Goal: Transaction & Acquisition: Download file/media

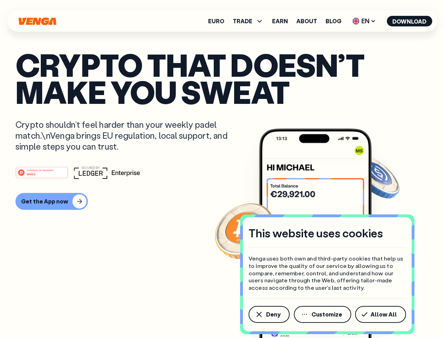
click at [222, 169] on div "#1 PRODUCT OF THE MONTH Web3" at bounding box center [221, 172] width 413 height 13
click at [269, 314] on span "Deny" at bounding box center [273, 314] width 14 height 6
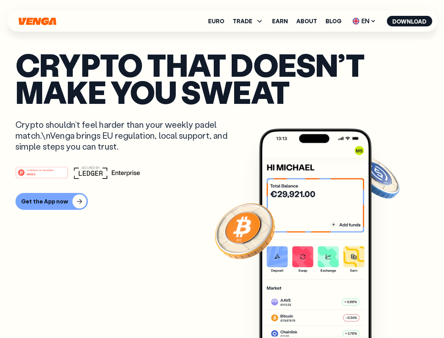
click at [323, 314] on img at bounding box center [315, 246] width 113 height 236
click at [382, 314] on article "Crypto that doesn’t make you sweat Crypto shouldn’t feel harder than your weekl…" at bounding box center [221, 183] width 413 height 264
click at [250, 21] on span "TRADE" at bounding box center [243, 21] width 20 height 6
click at [364, 21] on span "EN" at bounding box center [364, 20] width 28 height 11
click at [410, 21] on button "Download" at bounding box center [409, 21] width 45 height 11
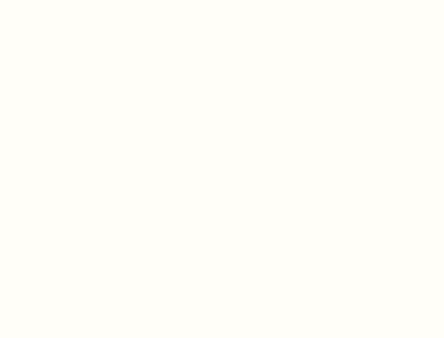
click at [222, 0] on html "This website uses cookies Venga uses both own and third-party cookies that help…" at bounding box center [222, 0] width 444 height 0
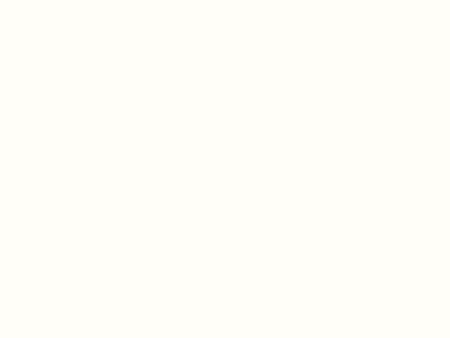
click at [51, 0] on html "This website uses cookies Venga uses both own and third-party cookies that help…" at bounding box center [225, 0] width 450 height 0
click at [43, 0] on html "This website uses cookies Venga uses both own and third-party cookies that help…" at bounding box center [225, 0] width 450 height 0
